Goal: Information Seeking & Learning: Check status

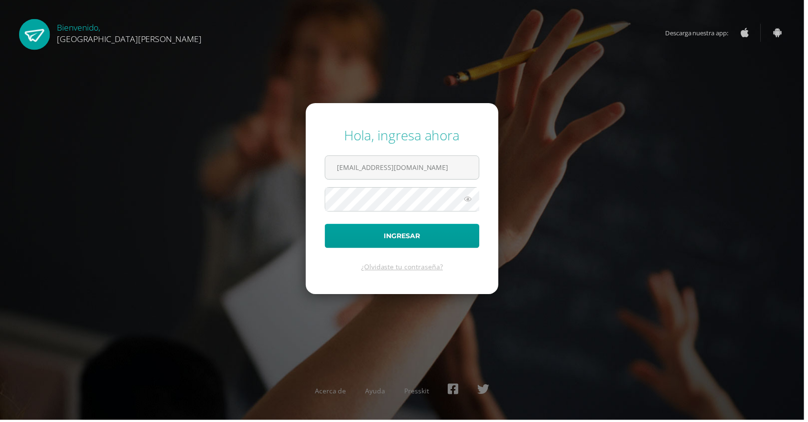
click at [326, 225] on button "Ingresar" at bounding box center [403, 237] width 155 height 24
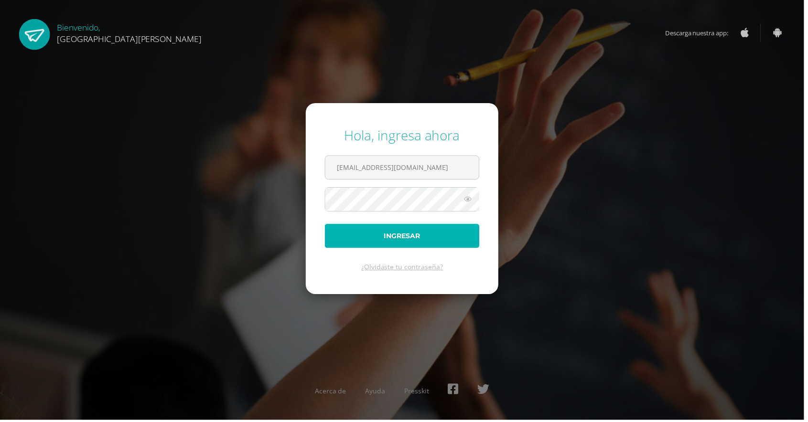
click at [440, 249] on button "Ingresar" at bounding box center [403, 237] width 155 height 24
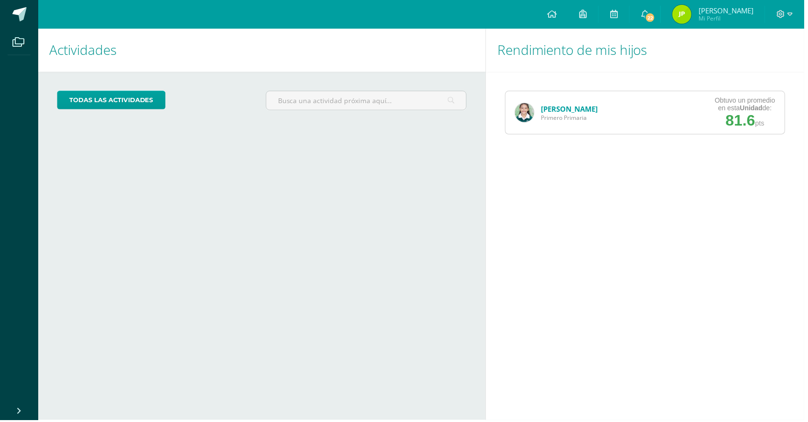
click at [562, 112] on link "Sofia Velásquez" at bounding box center [572, 110] width 57 height 10
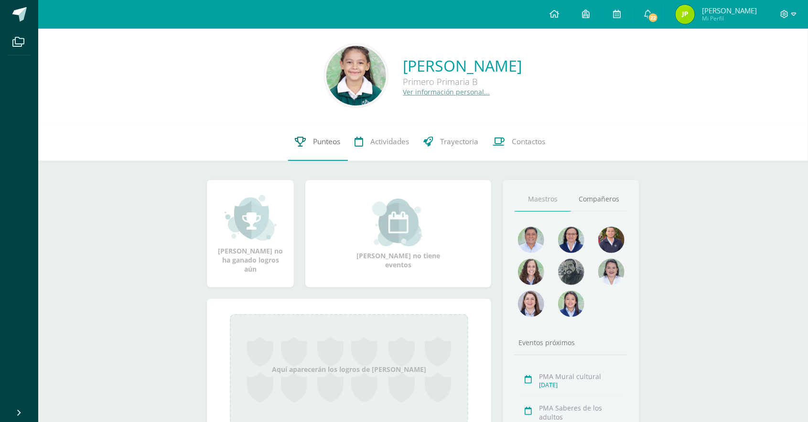
click at [327, 141] on span "Punteos" at bounding box center [326, 142] width 27 height 10
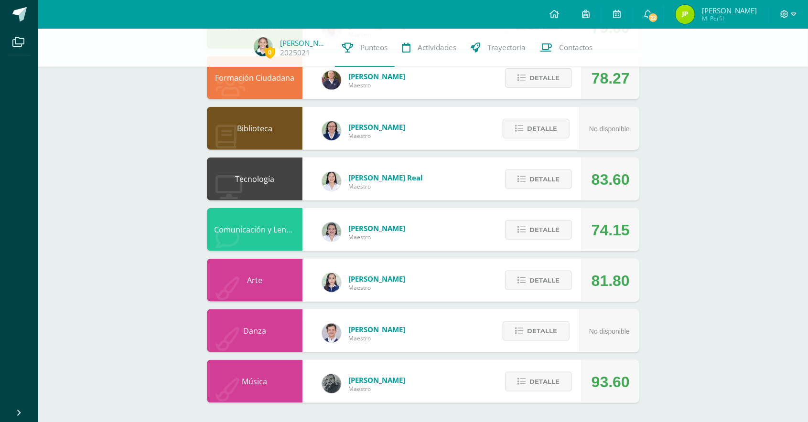
scroll to position [398, 0]
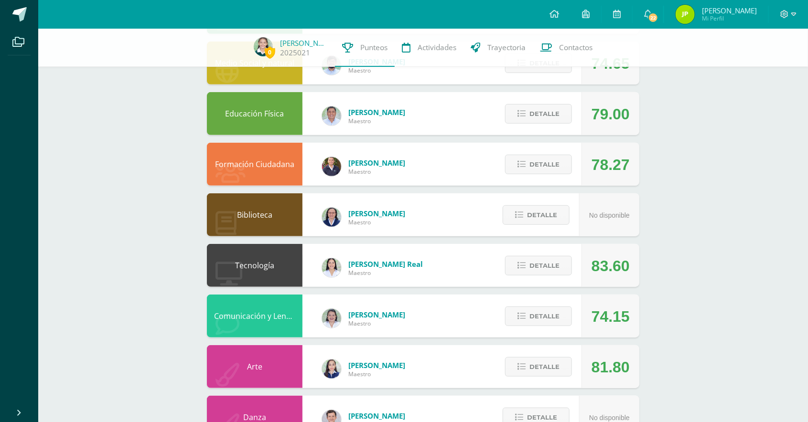
click at [688, 178] on div "0 Sofia Velásquez 2025021 Punteos Actividades Trayectoria Contactos Pendiente U…" at bounding box center [423, 113] width 770 height 792
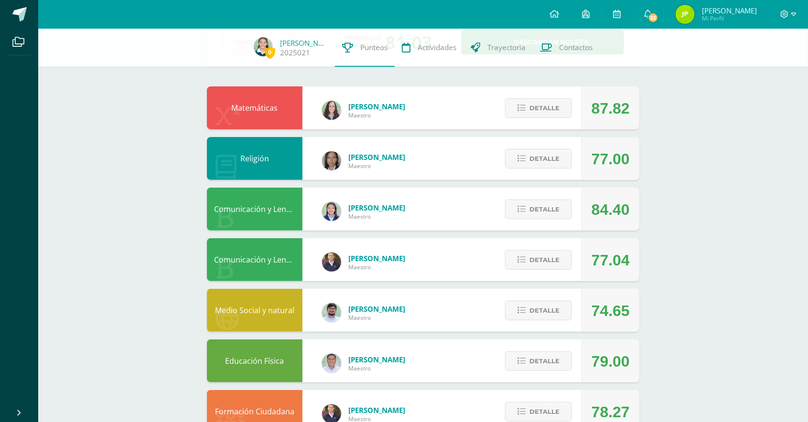
scroll to position [63, 0]
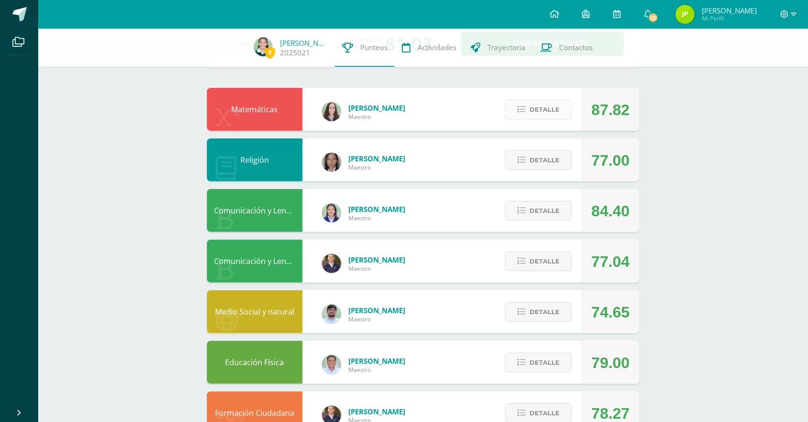
click at [550, 109] on span "Detalle" at bounding box center [544, 110] width 30 height 18
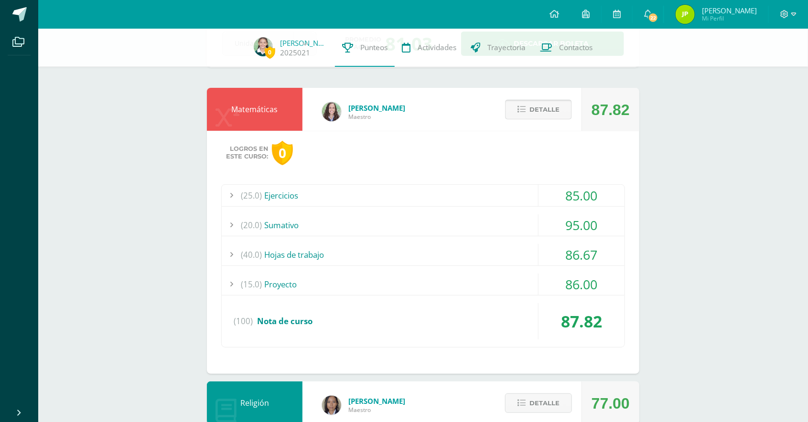
click at [533, 110] on span "Detalle" at bounding box center [544, 110] width 30 height 18
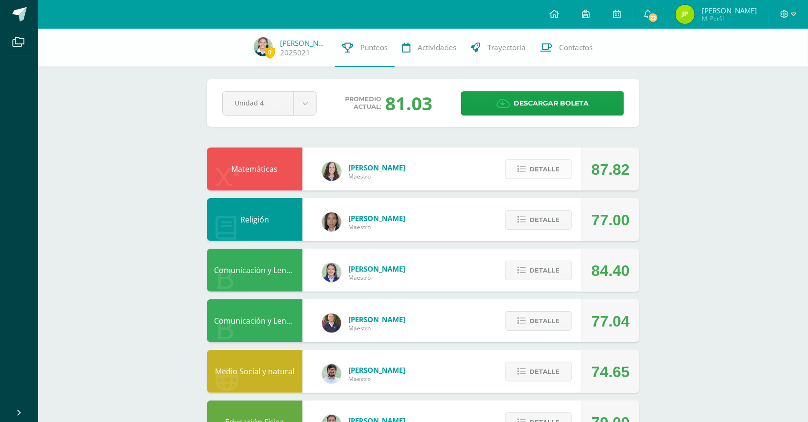
scroll to position [2, 0]
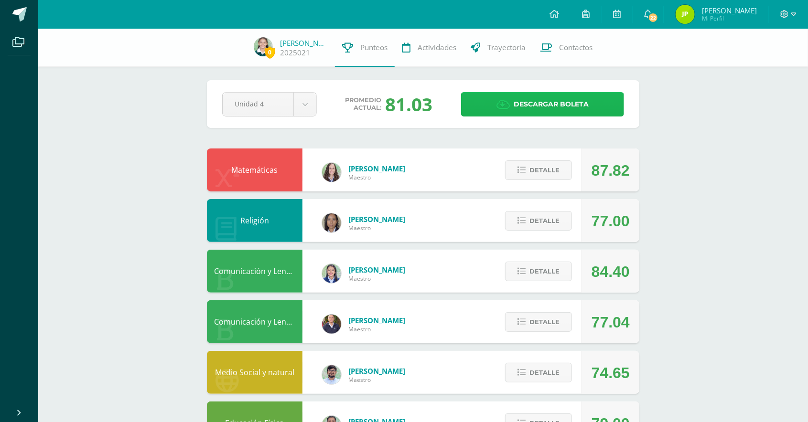
click at [561, 104] on span "Descargar boleta" at bounding box center [551, 104] width 75 height 23
click at [558, 169] on span "Detalle" at bounding box center [544, 170] width 30 height 18
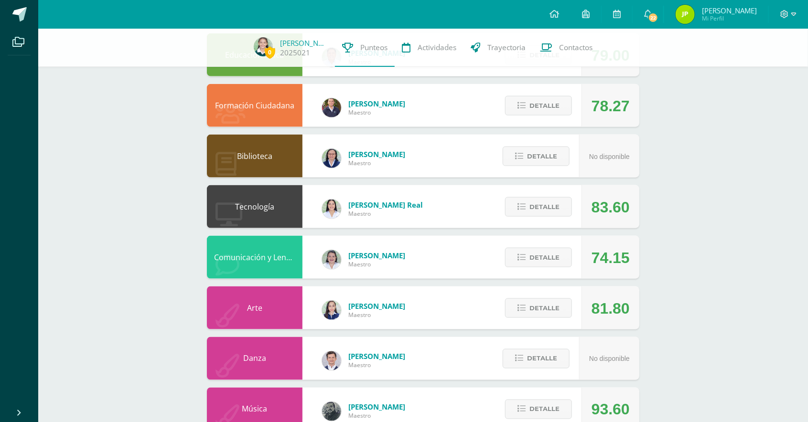
scroll to position [640, 0]
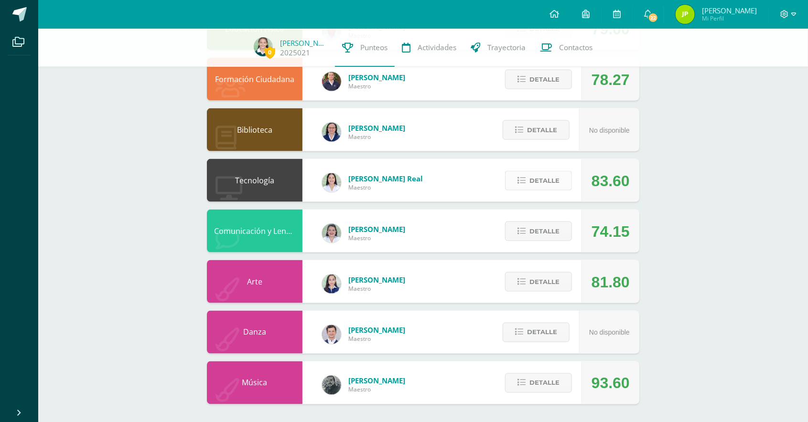
click at [564, 176] on button "Detalle" at bounding box center [538, 181] width 67 height 20
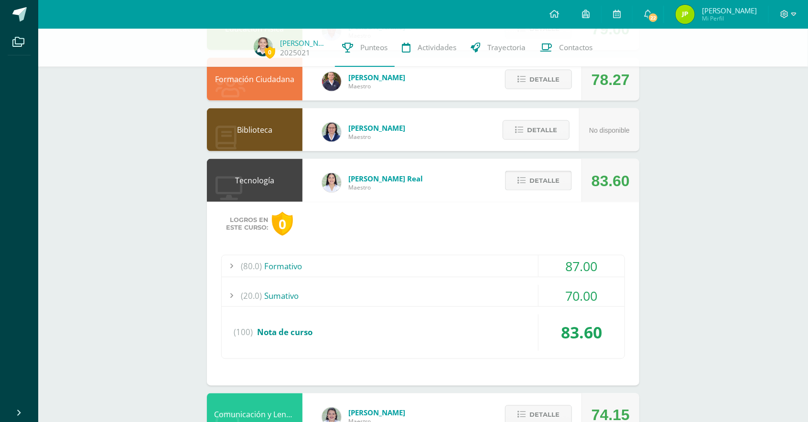
click at [549, 178] on span "Detalle" at bounding box center [544, 181] width 30 height 18
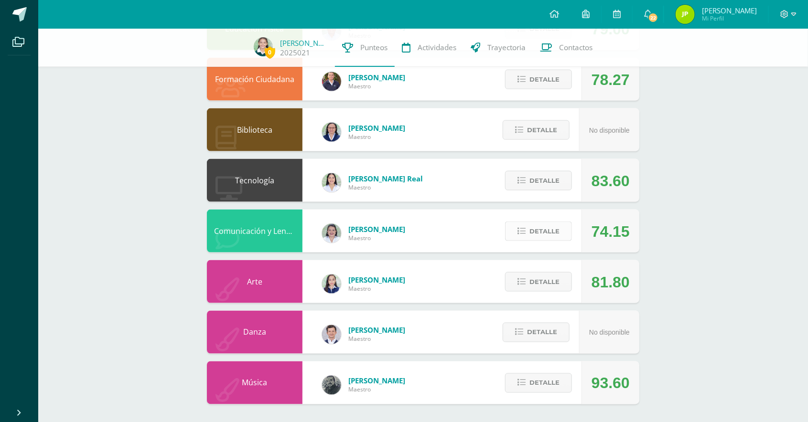
click at [557, 223] on span "Detalle" at bounding box center [544, 232] width 30 height 18
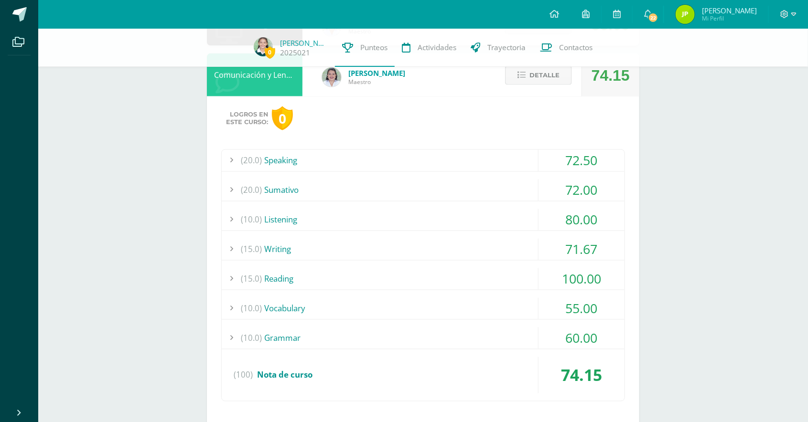
scroll to position [795, 0]
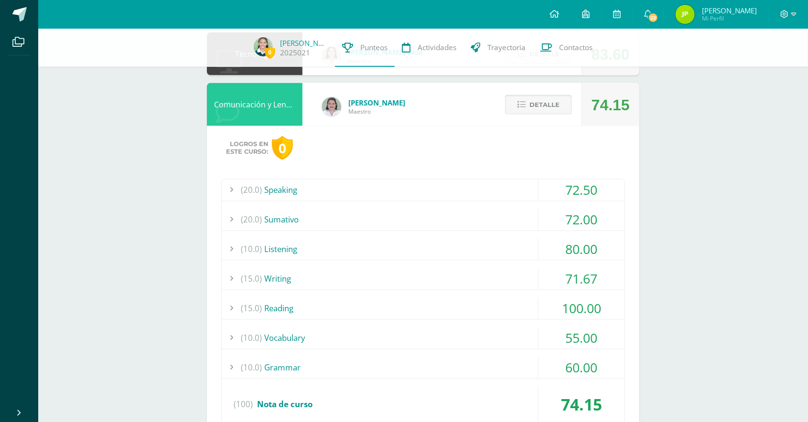
click at [543, 106] on span "Detalle" at bounding box center [544, 105] width 30 height 18
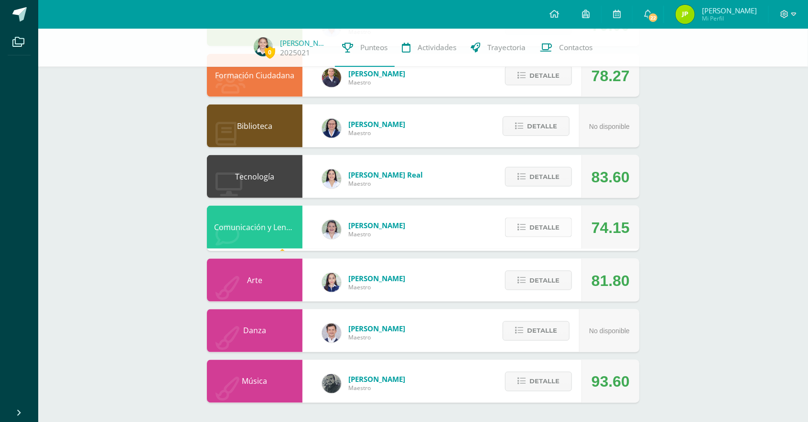
scroll to position [640, 0]
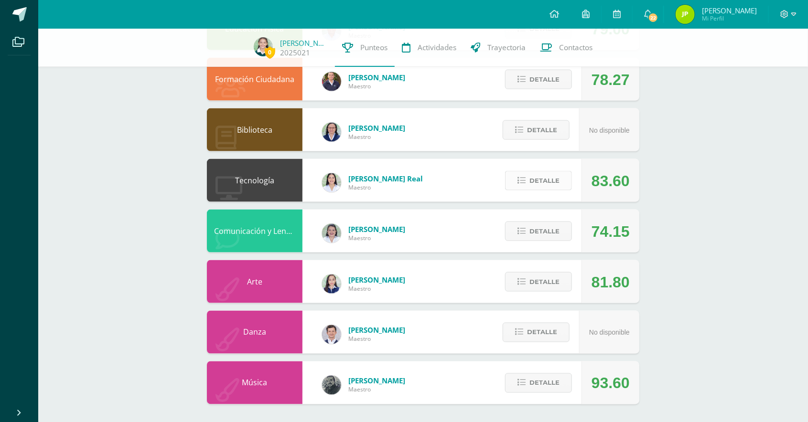
click at [548, 182] on span "Detalle" at bounding box center [544, 181] width 30 height 18
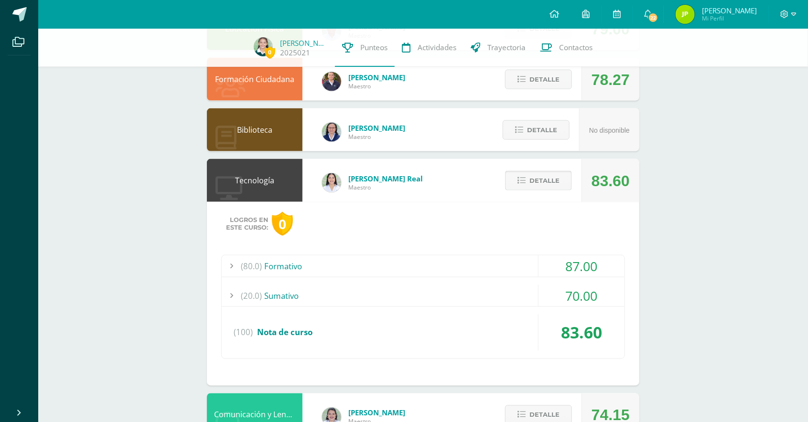
click at [549, 172] on span "Detalle" at bounding box center [544, 181] width 30 height 18
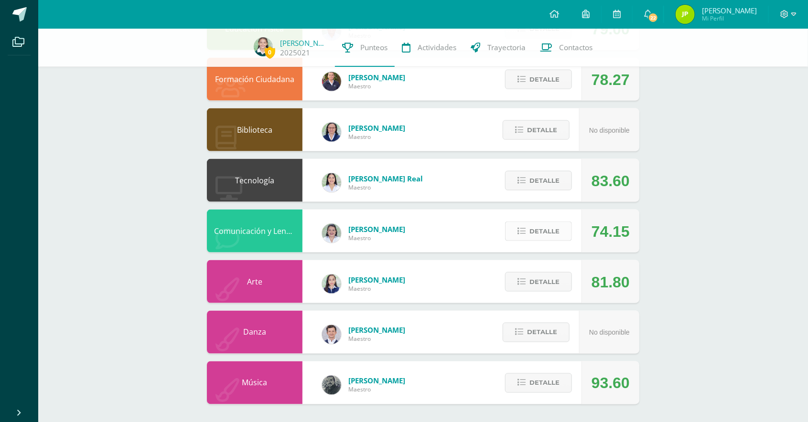
click at [551, 235] on span "Detalle" at bounding box center [544, 232] width 30 height 18
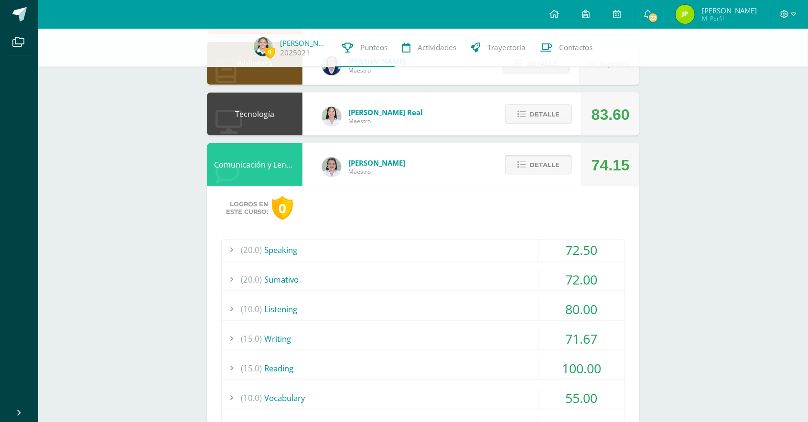
click at [547, 165] on span "Detalle" at bounding box center [544, 165] width 30 height 18
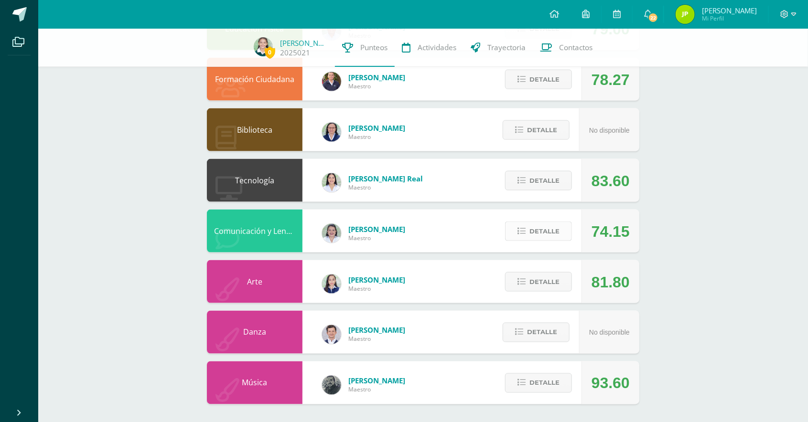
click at [557, 223] on span "Detalle" at bounding box center [544, 232] width 30 height 18
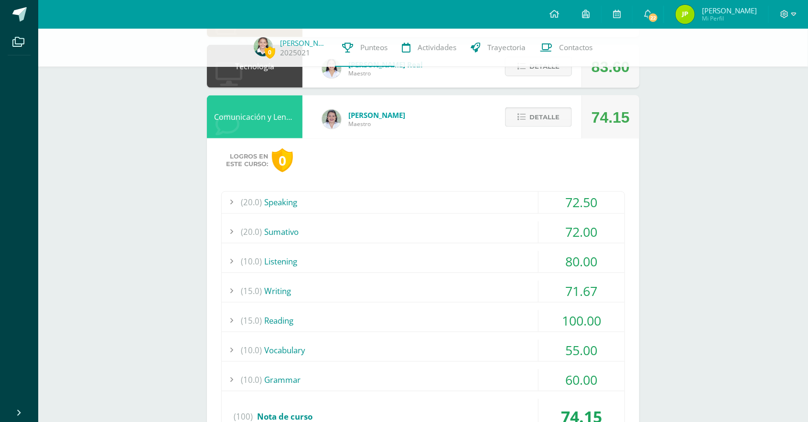
click at [548, 117] on span "Detalle" at bounding box center [544, 117] width 30 height 18
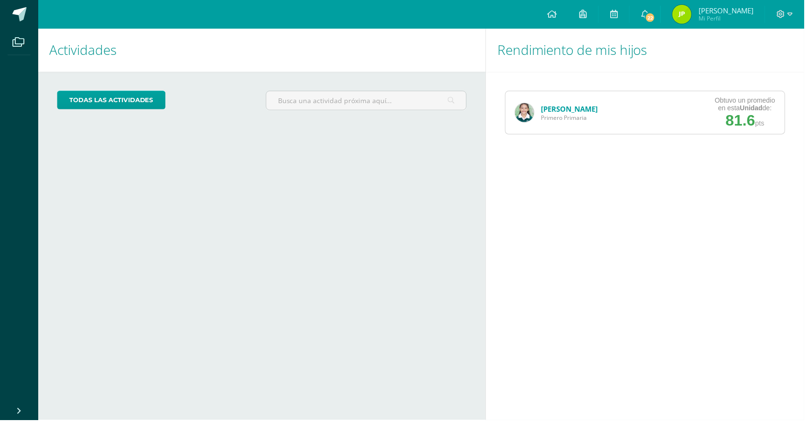
click at [545, 108] on link "[PERSON_NAME]" at bounding box center [572, 110] width 57 height 10
click at [598, 112] on link "[PERSON_NAME]" at bounding box center [572, 110] width 57 height 10
click at [575, 109] on link "[PERSON_NAME]" at bounding box center [572, 110] width 57 height 10
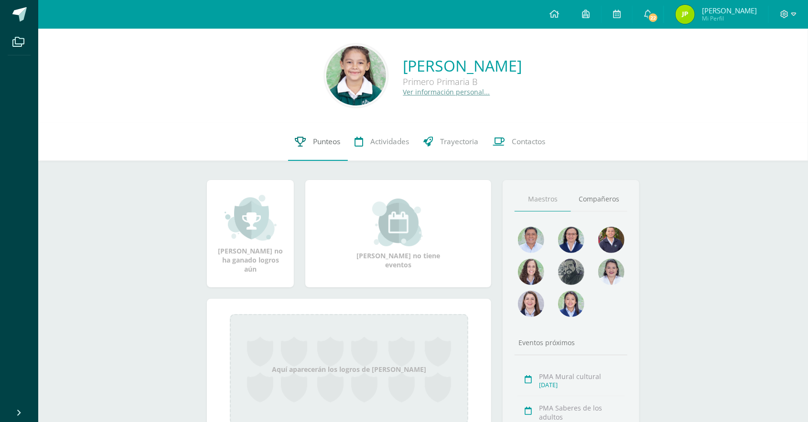
click at [318, 135] on link "Punteos" at bounding box center [318, 142] width 60 height 38
click at [803, 421] on div "Sofia Alejandra Velásquez Portillo Primero Primaria B Ver información personal.…" at bounding box center [423, 284] width 770 height 511
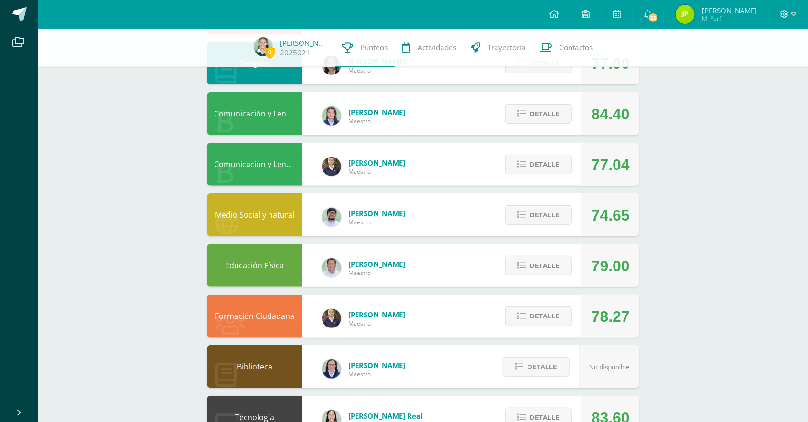
scroll to position [161, 0]
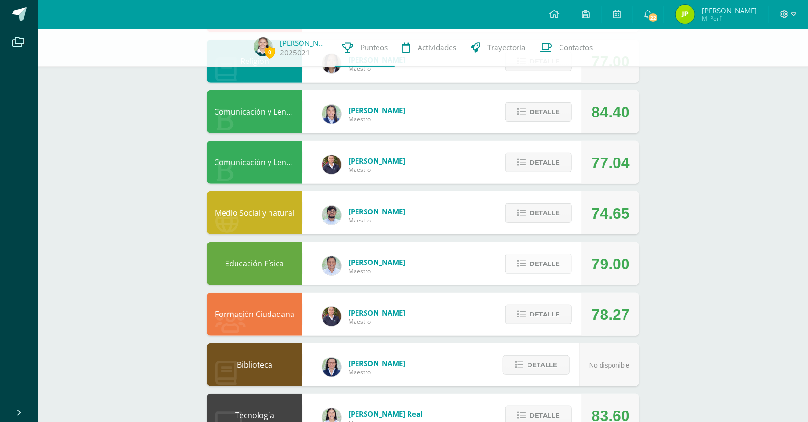
click at [550, 269] on span "Detalle" at bounding box center [544, 264] width 30 height 18
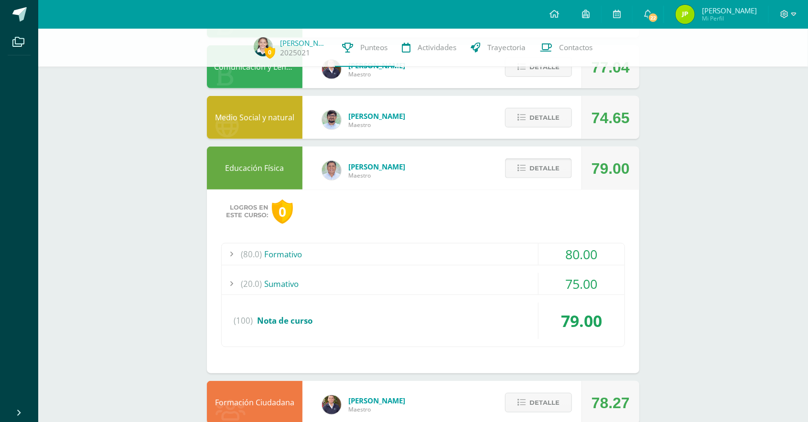
scroll to position [257, 0]
click at [551, 169] on span "Detalle" at bounding box center [544, 169] width 30 height 18
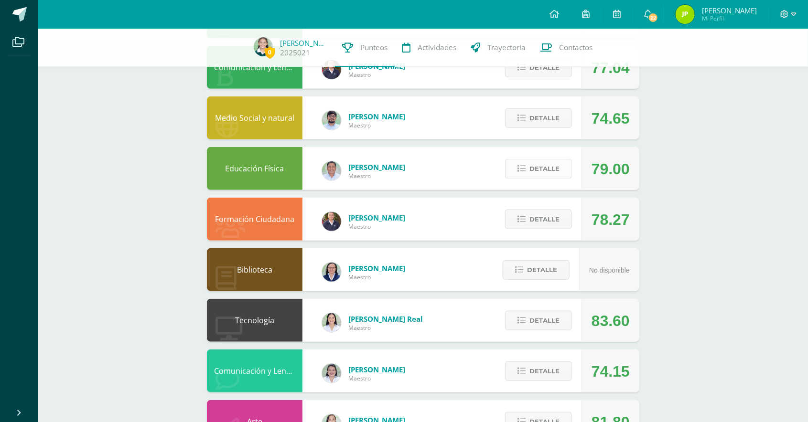
click at [544, 174] on span "Detalle" at bounding box center [544, 169] width 30 height 18
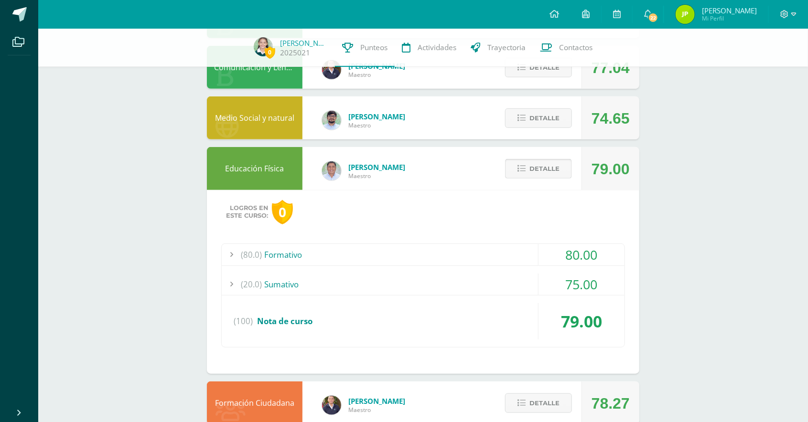
click at [545, 167] on span "Detalle" at bounding box center [544, 169] width 30 height 18
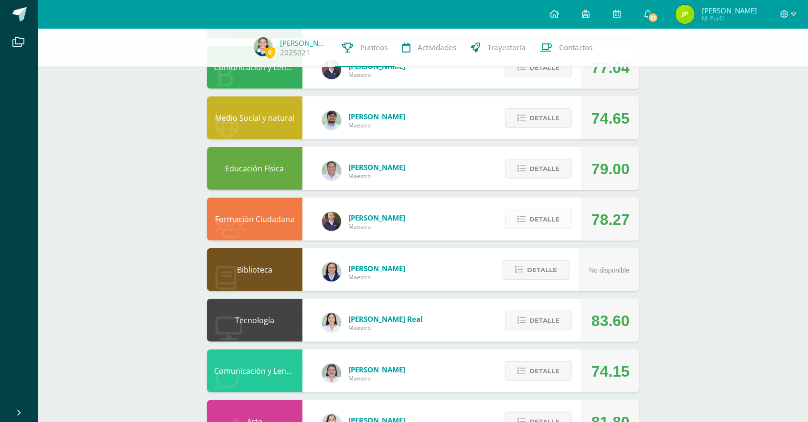
click at [549, 218] on span "Detalle" at bounding box center [544, 220] width 30 height 18
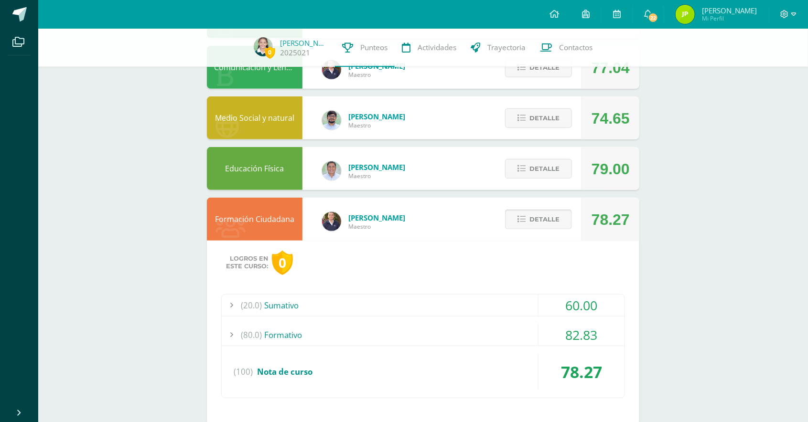
click at [555, 215] on span "Detalle" at bounding box center [544, 220] width 30 height 18
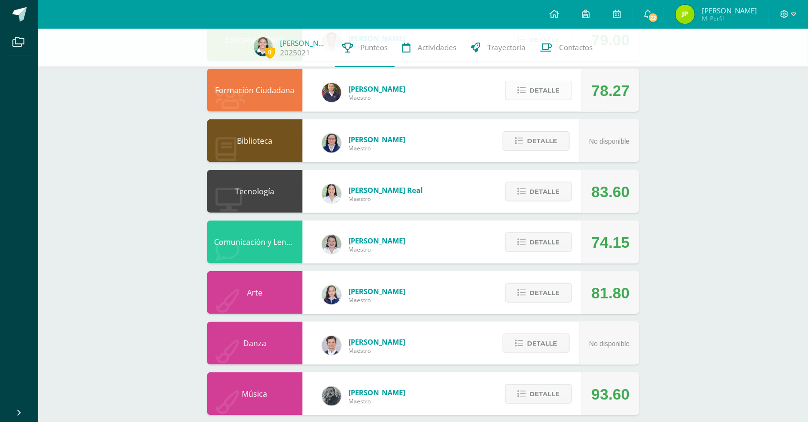
scroll to position [398, 0]
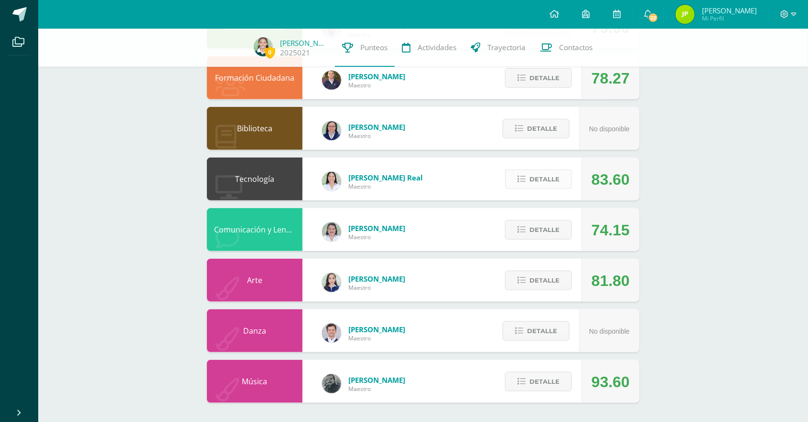
click at [558, 176] on span "Detalle" at bounding box center [544, 180] width 30 height 18
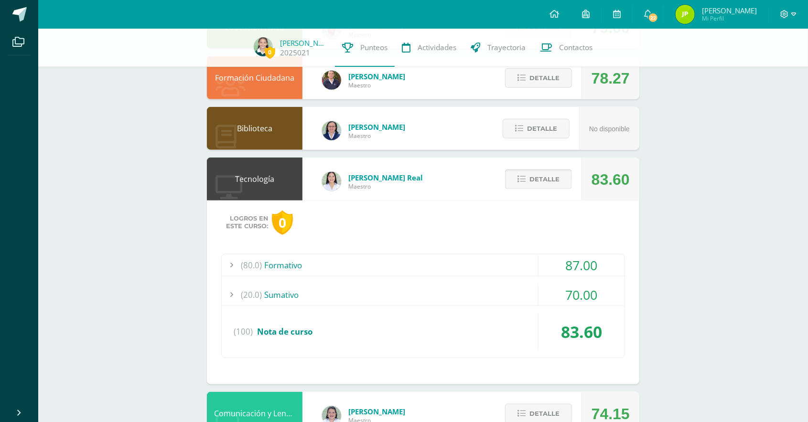
click at [551, 180] on span "Detalle" at bounding box center [544, 180] width 30 height 18
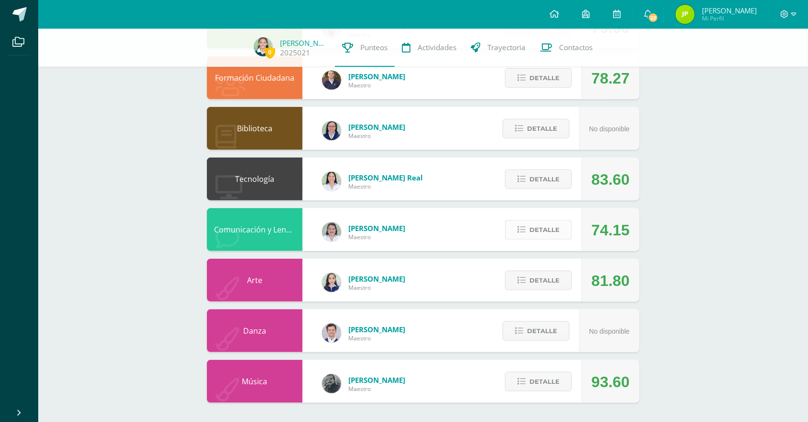
click at [552, 233] on span "Detalle" at bounding box center [544, 230] width 30 height 18
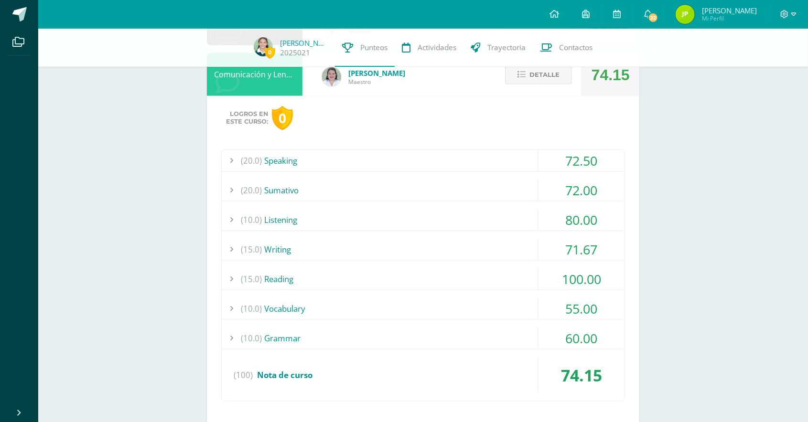
scroll to position [554, 0]
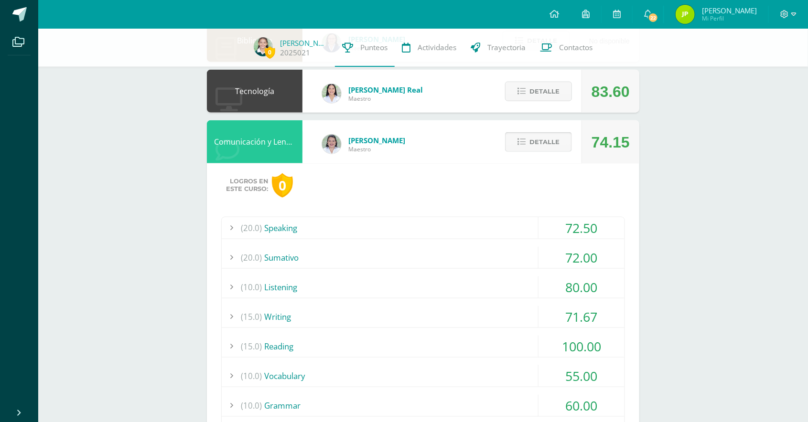
click at [552, 144] on span "Detalle" at bounding box center [544, 142] width 30 height 18
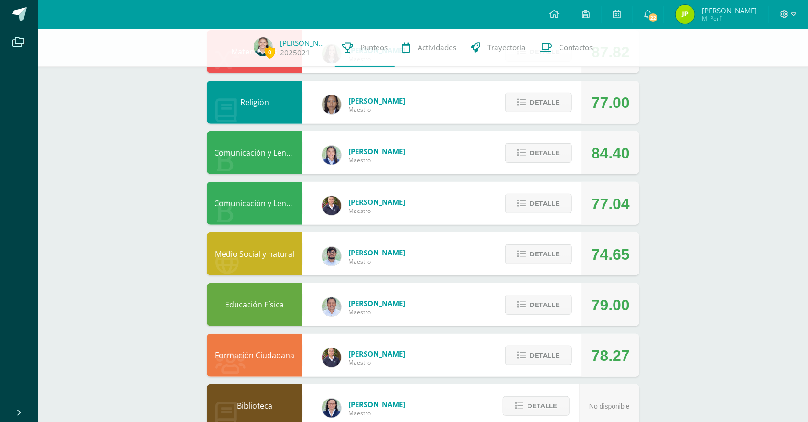
scroll to position [121, 0]
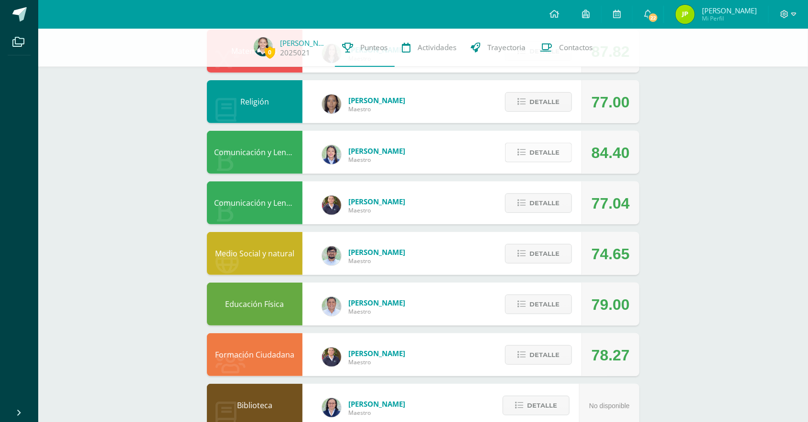
click at [548, 148] on span "Detalle" at bounding box center [544, 153] width 30 height 18
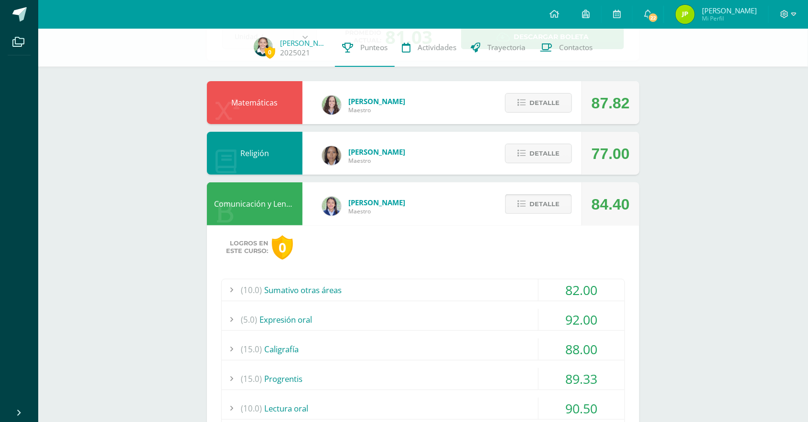
scroll to position [70, 0]
click at [550, 207] on span "Detalle" at bounding box center [544, 204] width 30 height 18
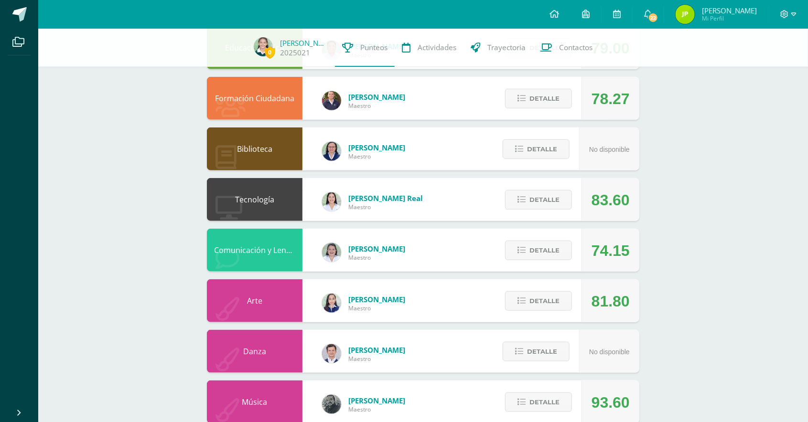
scroll to position [398, 0]
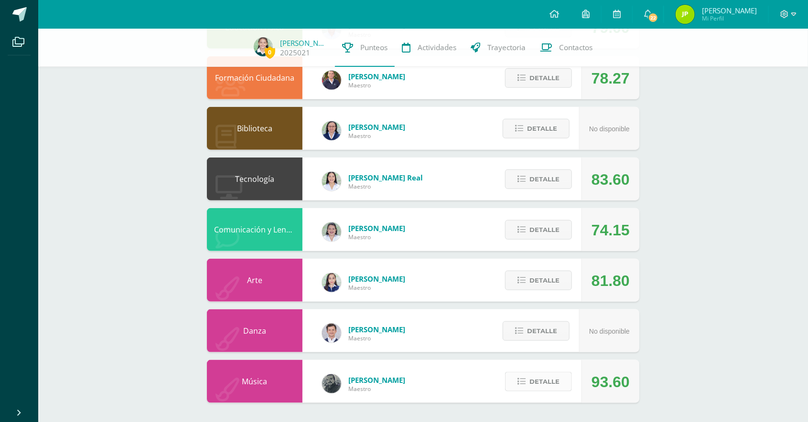
click at [549, 376] on span "Detalle" at bounding box center [544, 382] width 30 height 18
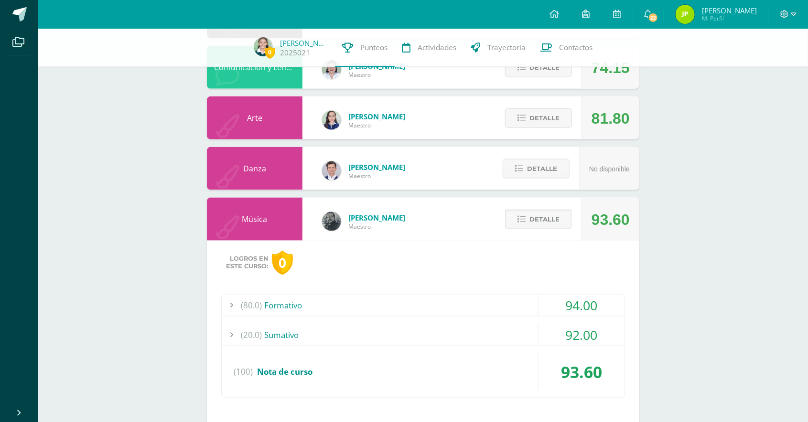
scroll to position [572, 0]
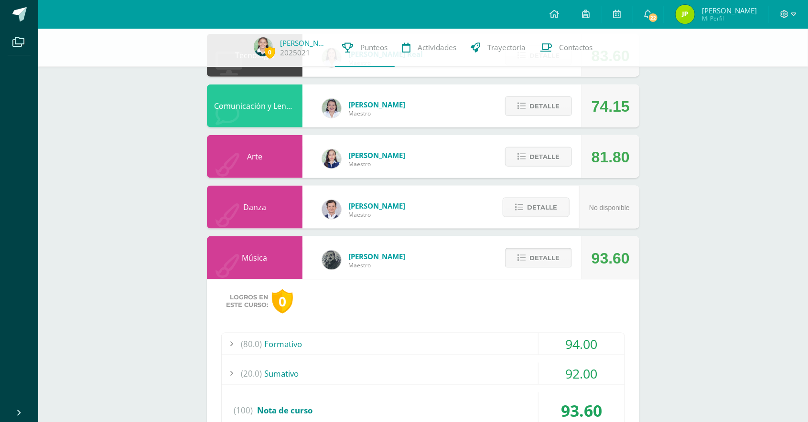
click at [548, 257] on span "Detalle" at bounding box center [544, 258] width 30 height 18
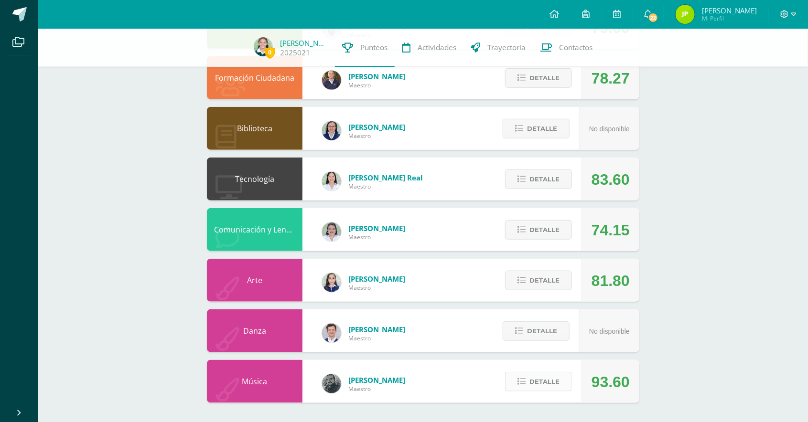
scroll to position [398, 0]
click at [555, 272] on span "Detalle" at bounding box center [544, 281] width 30 height 18
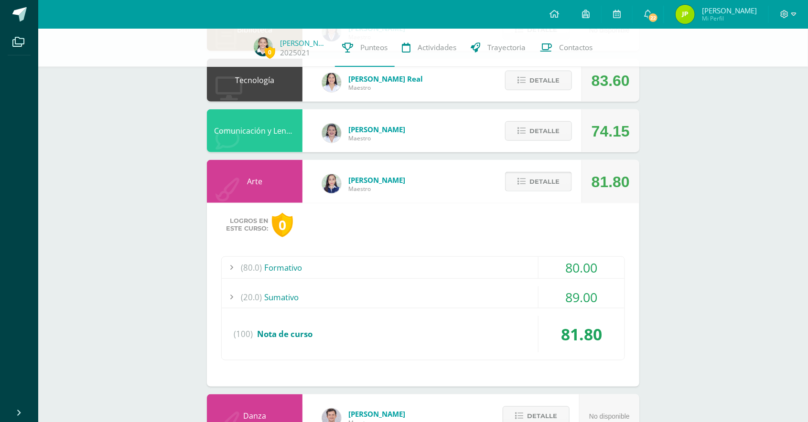
click at [543, 191] on button "Detalle" at bounding box center [538, 182] width 67 height 20
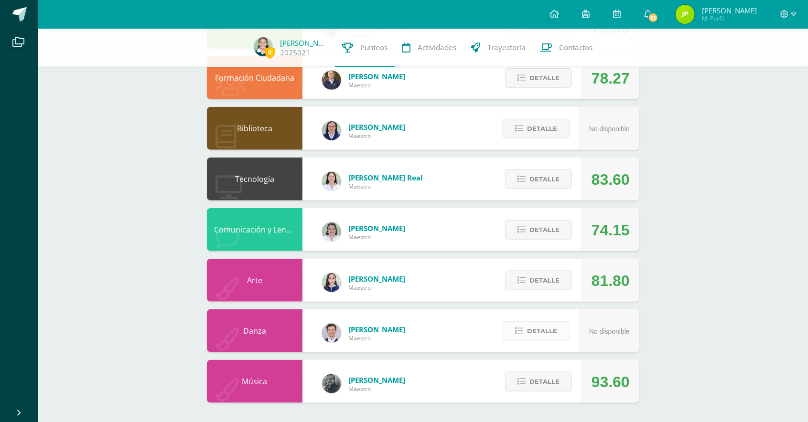
click at [539, 335] on span "Detalle" at bounding box center [542, 331] width 30 height 18
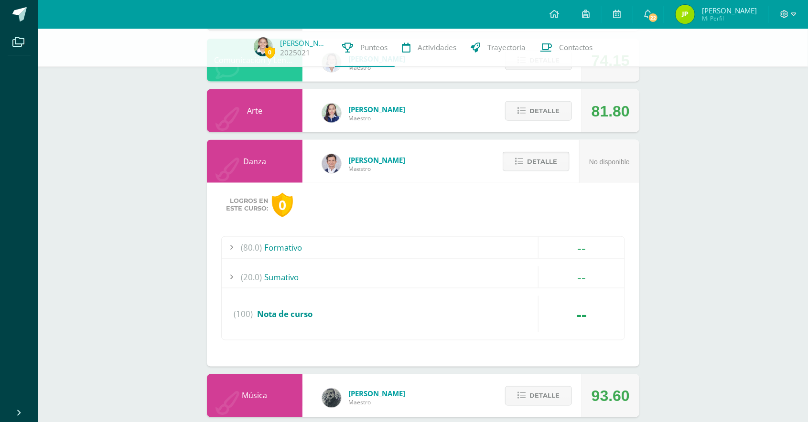
click at [549, 161] on span "Detalle" at bounding box center [542, 162] width 30 height 18
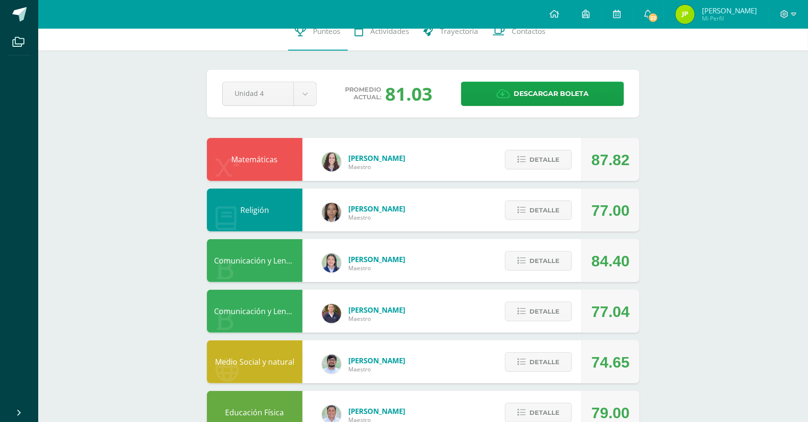
scroll to position [0, 0]
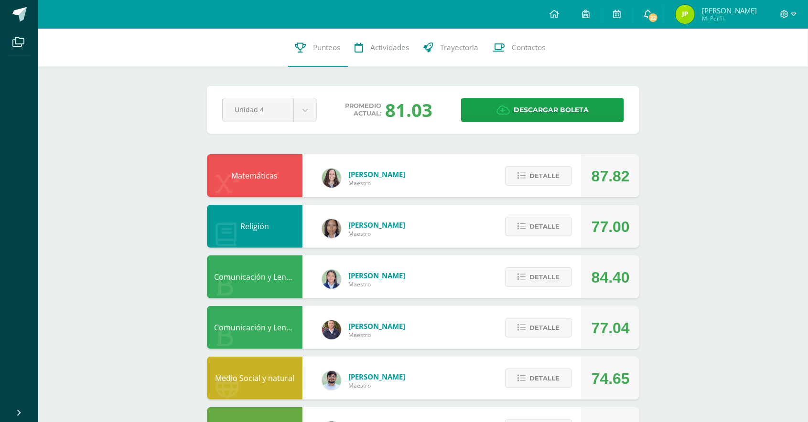
click at [658, 16] on span "22" at bounding box center [653, 17] width 11 height 11
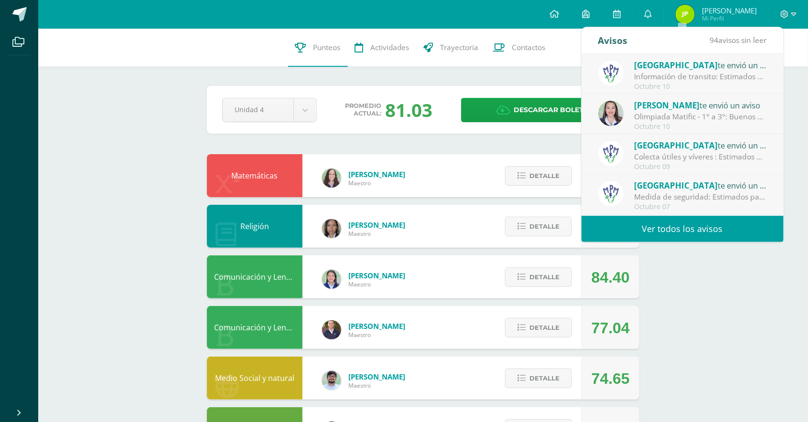
click at [731, 301] on div "0 Sofia Velásquez 2025021 Punteos Actividades Trayectoria Contactos Pendiente U…" at bounding box center [423, 426] width 770 height 795
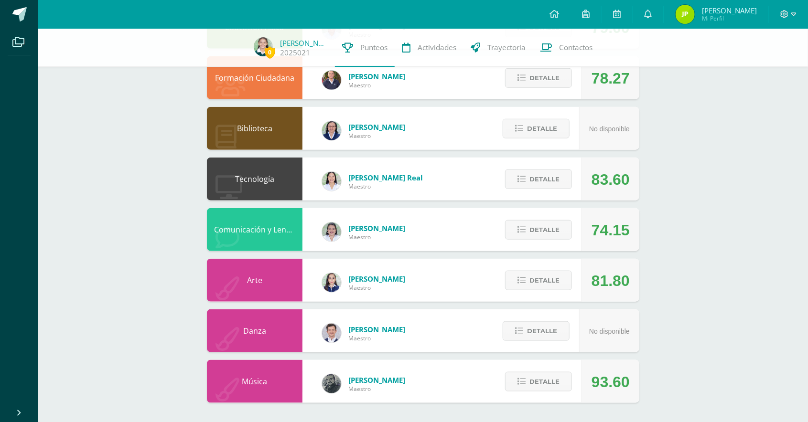
scroll to position [398, 0]
click at [434, 48] on span "Actividades" at bounding box center [437, 48] width 39 height 10
click at [436, 49] on span "Actividades" at bounding box center [437, 48] width 39 height 10
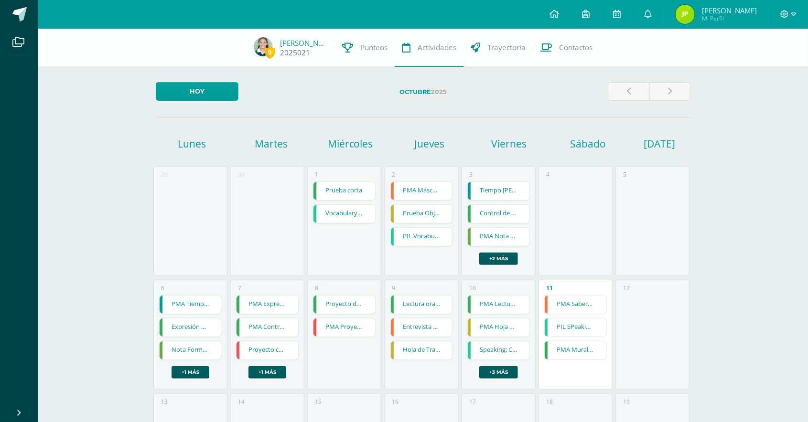
click at [290, 44] on link "[PERSON_NAME]" at bounding box center [304, 43] width 48 height 10
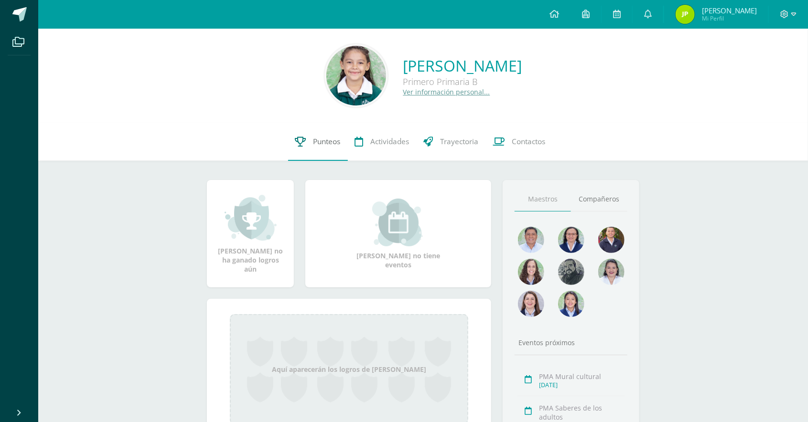
click at [322, 146] on span "Punteos" at bounding box center [326, 142] width 27 height 10
